Goal: Use online tool/utility: Utilize a website feature to perform a specific function

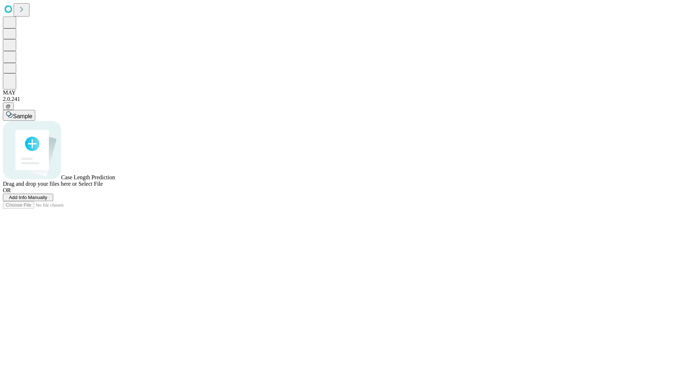
click at [47, 200] on span "Add Info Manually" at bounding box center [28, 197] width 38 height 5
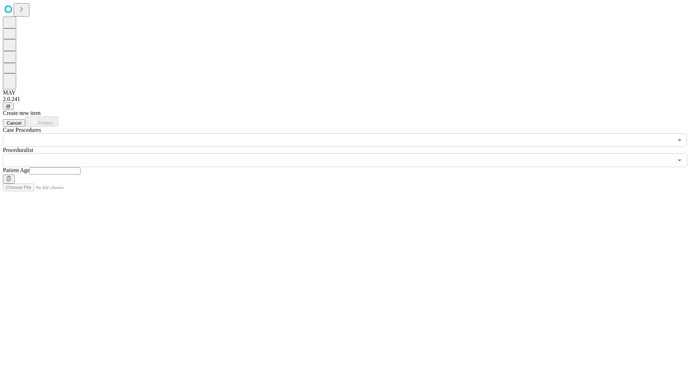
click at [80, 167] on input "text" at bounding box center [54, 170] width 51 height 7
type input "**"
click at [350, 153] on input "text" at bounding box center [338, 160] width 670 height 14
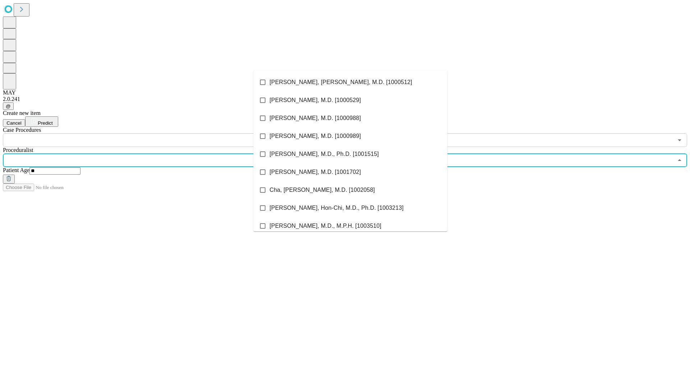
click at [350, 82] on li "[PERSON_NAME], [PERSON_NAME], M.D. [1000512]" at bounding box center [350, 82] width 194 height 18
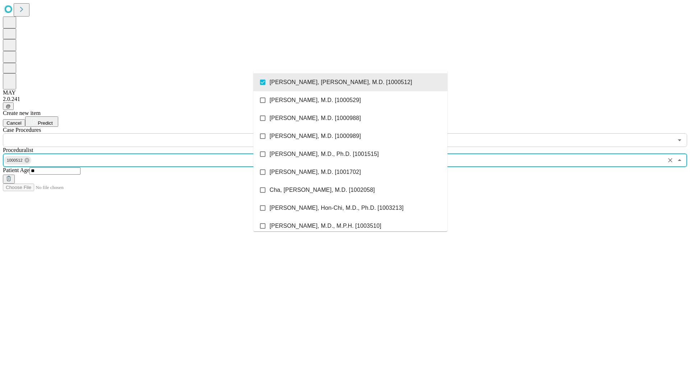
click at [151, 133] on input "text" at bounding box center [338, 140] width 670 height 14
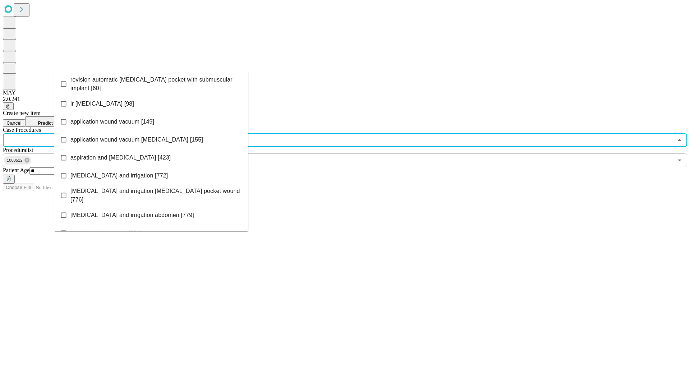
click at [151, 82] on span "revision automatic [MEDICAL_DATA] pocket with submuscular implant [60]" at bounding box center [156, 83] width 172 height 17
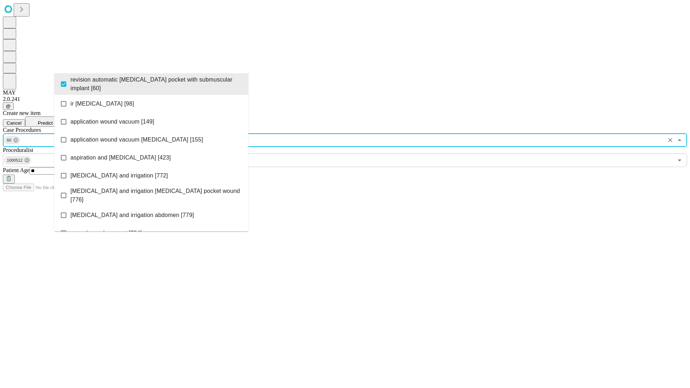
click at [52, 120] on span "Predict" at bounding box center [45, 122] width 15 height 5
